Goal: Use online tool/utility: Utilize a website feature to perform a specific function

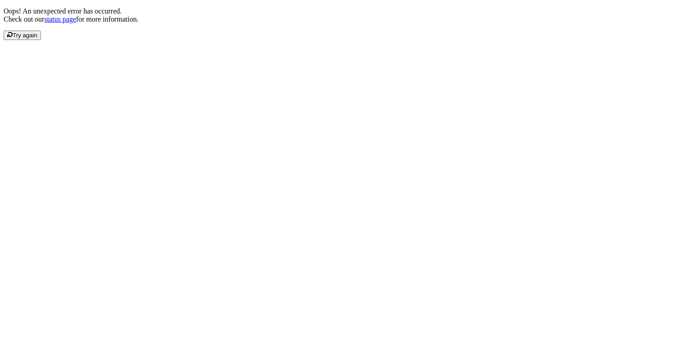
click at [292, 40] on div "Oops! An unexpected error has occurred. Check out our status page for more info…" at bounding box center [340, 23] width 672 height 33
click at [113, 20] on html "Request AI translations" at bounding box center [339, 10] width 679 height 20
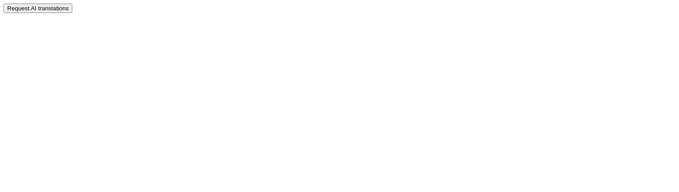
click at [108, 20] on html "Request AI translations" at bounding box center [339, 10] width 679 height 20
click at [136, 20] on html "Request AI translations" at bounding box center [339, 10] width 679 height 20
click at [50, 4] on button "Request AI translations" at bounding box center [38, 8] width 69 height 9
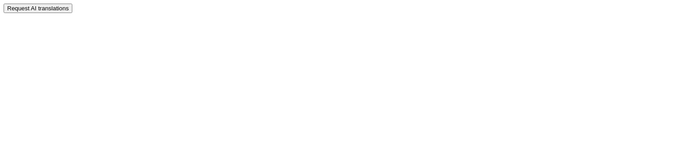
click at [188, 20] on html "Request AI translations" at bounding box center [339, 10] width 679 height 20
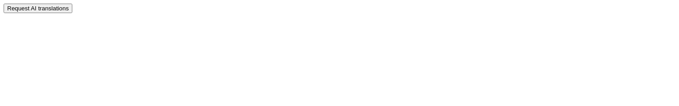
click at [208, 20] on html "Request AI translations" at bounding box center [339, 10] width 679 height 20
click at [62, 6] on button "Request AI translations" at bounding box center [38, 8] width 69 height 9
click at [177, 20] on html "Request AI translations" at bounding box center [339, 10] width 679 height 20
click at [56, 7] on button "Request AI translations" at bounding box center [38, 8] width 69 height 9
click at [249, 20] on html "Request AI translations" at bounding box center [339, 10] width 679 height 20
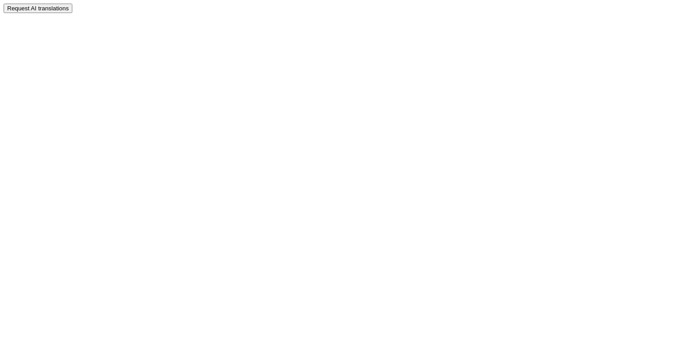
click at [59, 4] on button "Request AI translations" at bounding box center [38, 8] width 69 height 9
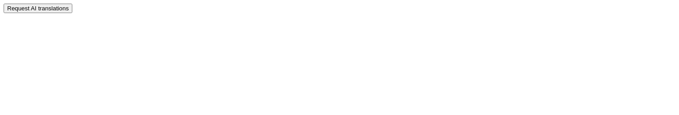
click at [61, 8] on button "Request AI translations" at bounding box center [38, 8] width 69 height 9
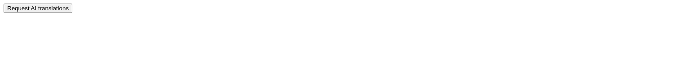
click at [301, 20] on html "Request AI translations" at bounding box center [339, 10] width 679 height 20
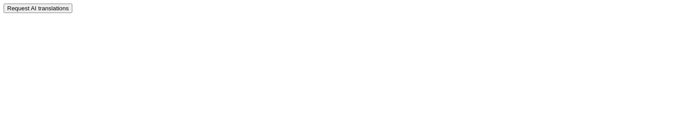
click at [243, 20] on html "Request AI translations" at bounding box center [339, 10] width 679 height 20
click at [55, 5] on button "Request AI translations" at bounding box center [38, 8] width 69 height 9
click at [342, 20] on html "Request AI translations" at bounding box center [339, 10] width 679 height 20
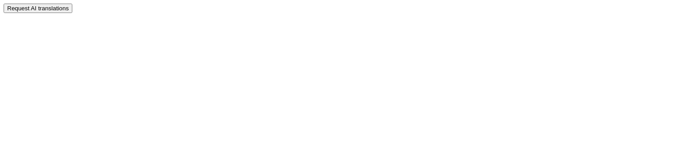
click at [302, 20] on html "Request AI translations" at bounding box center [339, 10] width 679 height 20
click at [270, 20] on html "Request AI translations" at bounding box center [339, 10] width 679 height 20
click at [52, 6] on button "Request AI translations" at bounding box center [38, 8] width 69 height 9
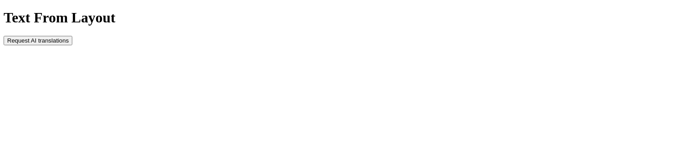
click at [415, 45] on div "Text From Layout Request AI translations" at bounding box center [340, 26] width 672 height 35
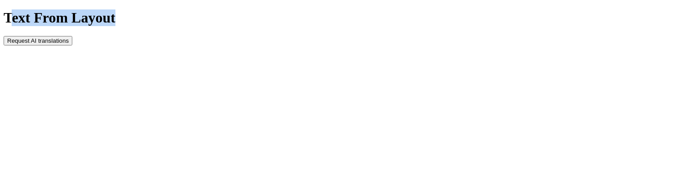
drag, startPoint x: 306, startPoint y: 81, endPoint x: 399, endPoint y: 81, distance: 93.0
click at [397, 45] on div "Text From Layout Request AI translations" at bounding box center [340, 26] width 672 height 35
click at [399, 45] on div "Text From Layout Request AI translations" at bounding box center [340, 26] width 672 height 35
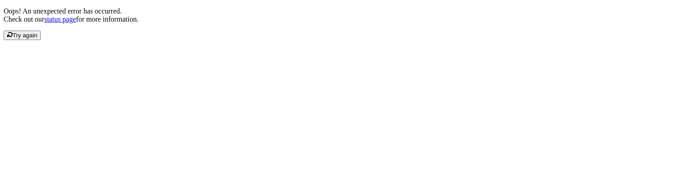
click at [213, 40] on div "Oops! An unexpected error has occurred. Check out our status page for more info…" at bounding box center [340, 23] width 672 height 33
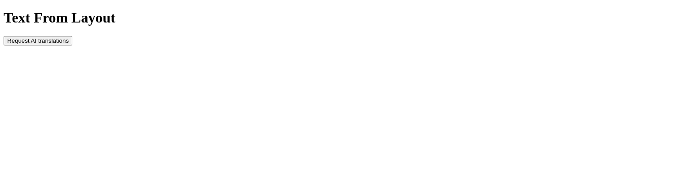
click at [252, 45] on div "Text From Layout Request AI translations" at bounding box center [340, 26] width 672 height 35
click at [72, 45] on button "Request AI translations" at bounding box center [38, 40] width 69 height 9
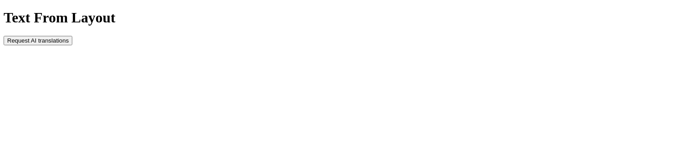
click at [72, 45] on button "Request AI translations" at bounding box center [38, 40] width 69 height 9
click at [185, 45] on div "Lazy Query Testing Request AI translations" at bounding box center [340, 26] width 672 height 35
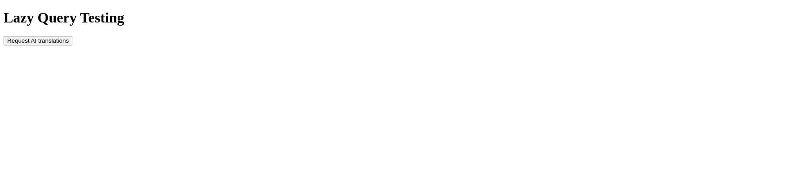
click at [410, 45] on div "Lazy Query Testing Request AI translations" at bounding box center [397, 26] width 786 height 35
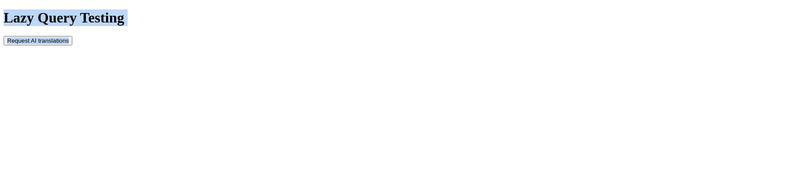
drag, startPoint x: 394, startPoint y: 75, endPoint x: 440, endPoint y: 104, distance: 54.3
click at [440, 45] on div "Lazy Query Testing Request AI translations" at bounding box center [397, 26] width 786 height 35
click at [464, 45] on div "Lazy Query Testing Request AI translations" at bounding box center [397, 26] width 786 height 35
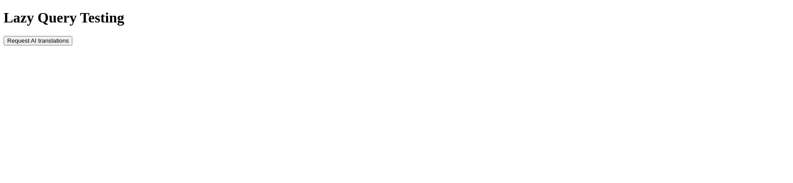
click at [72, 45] on button "Request AI translations" at bounding box center [38, 40] width 69 height 9
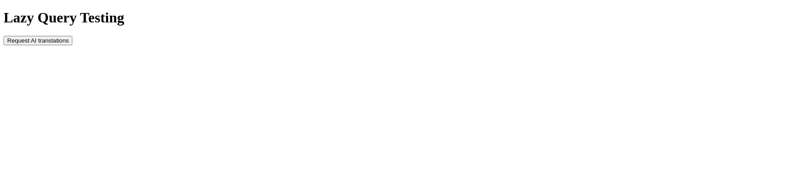
click at [302, 45] on div "Lazy Query Testing Request AI translations" at bounding box center [397, 26] width 786 height 35
click at [277, 45] on div "Lazy Query Testing Request AI translations" at bounding box center [397, 26] width 786 height 35
click at [72, 45] on button "Request AI translations" at bounding box center [38, 40] width 69 height 9
click at [303, 45] on div "Lazy Query Testing Request AI translations" at bounding box center [397, 26] width 786 height 35
click at [486, 45] on div "Lazy Query Testing Request AI translations" at bounding box center [397, 26] width 786 height 35
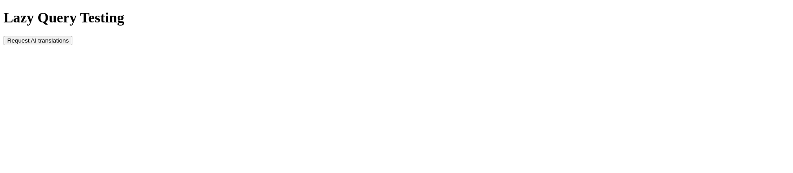
click at [472, 45] on div "Lazy Query Testing Request AI translations" at bounding box center [397, 26] width 786 height 35
click at [261, 45] on div "Lazy Query Testing Request AI translations" at bounding box center [397, 26] width 786 height 35
click at [72, 45] on button "Request AI translations" at bounding box center [38, 40] width 69 height 9
click at [298, 45] on div "Lazy Query Testing Request AI translations" at bounding box center [397, 26] width 786 height 35
